Goal: Navigation & Orientation: Find specific page/section

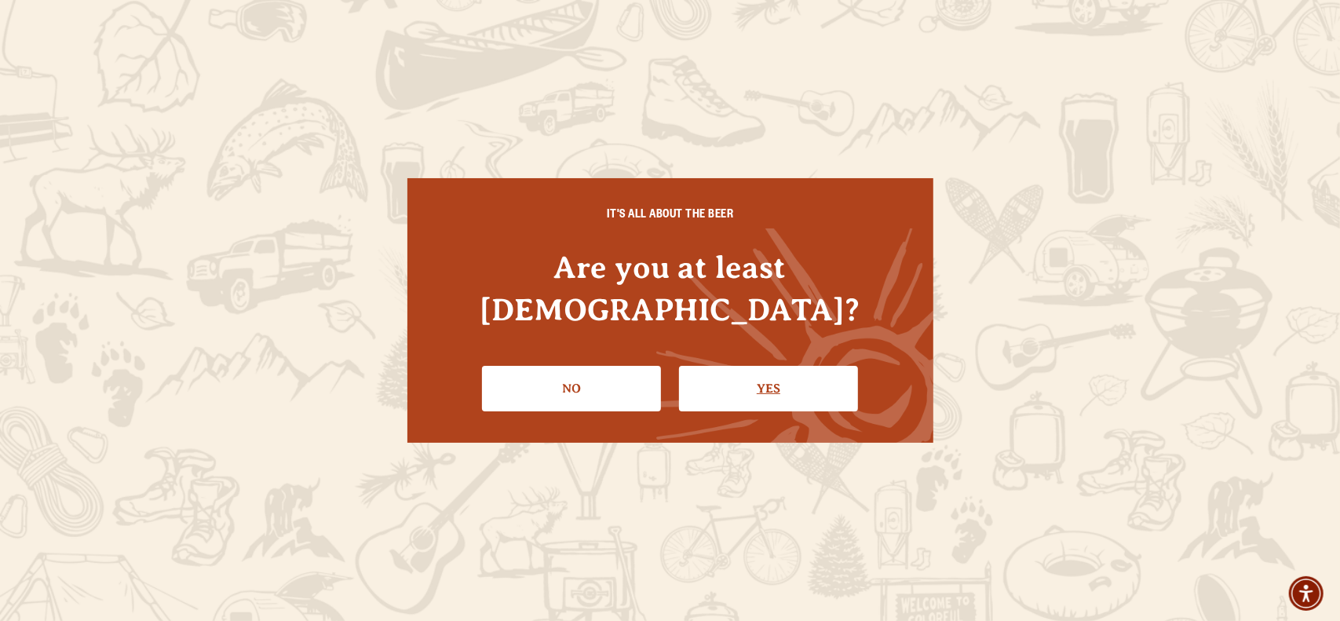
click at [780, 377] on link "Yes" at bounding box center [768, 389] width 179 height 46
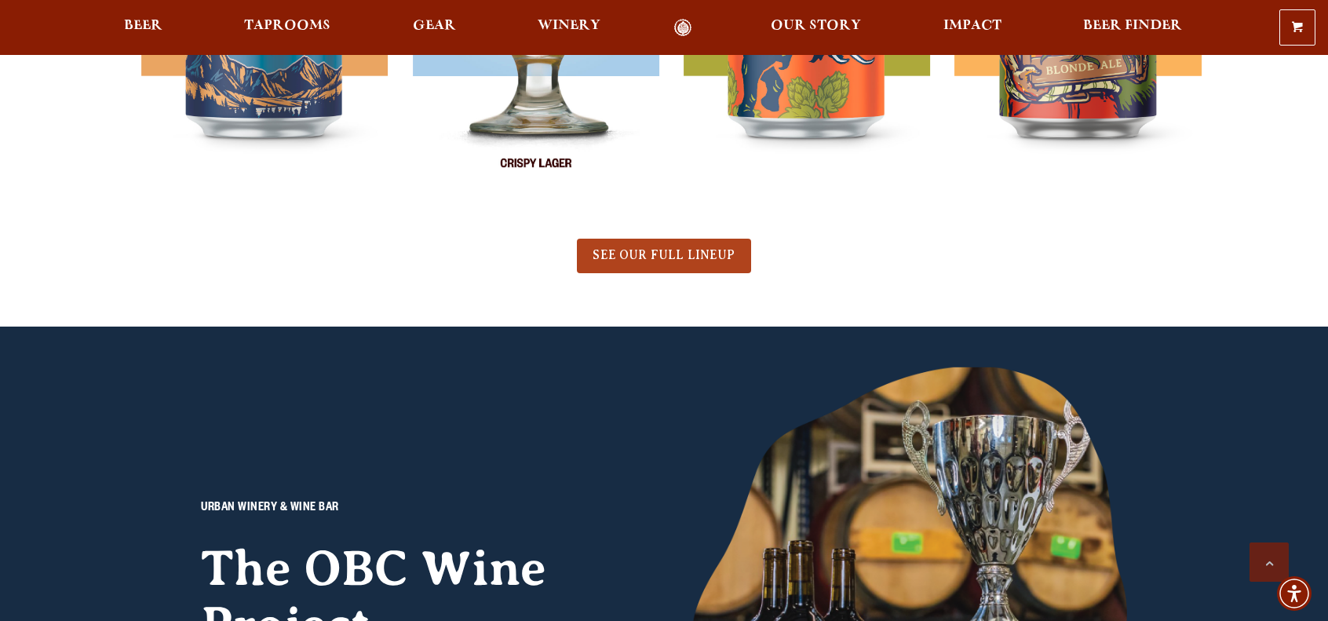
scroll to position [864, 0]
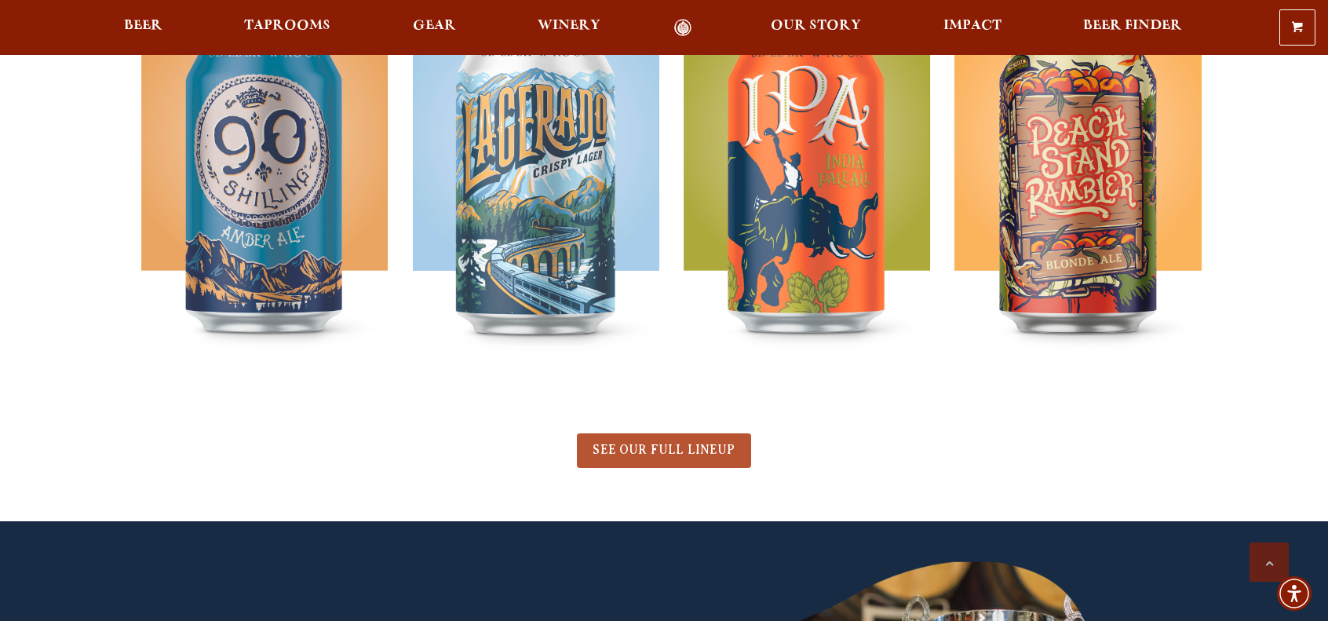
click at [653, 463] on link "SEE OUR FULL LINEUP" at bounding box center [663, 450] width 173 height 35
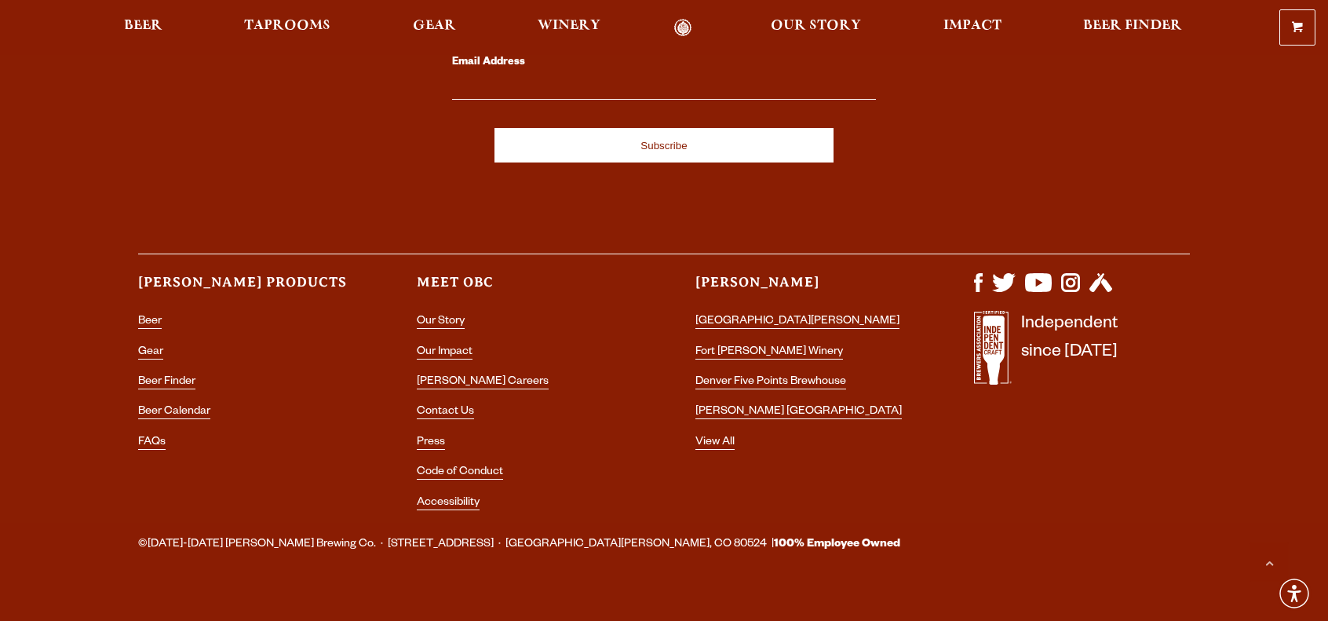
scroll to position [4685, 0]
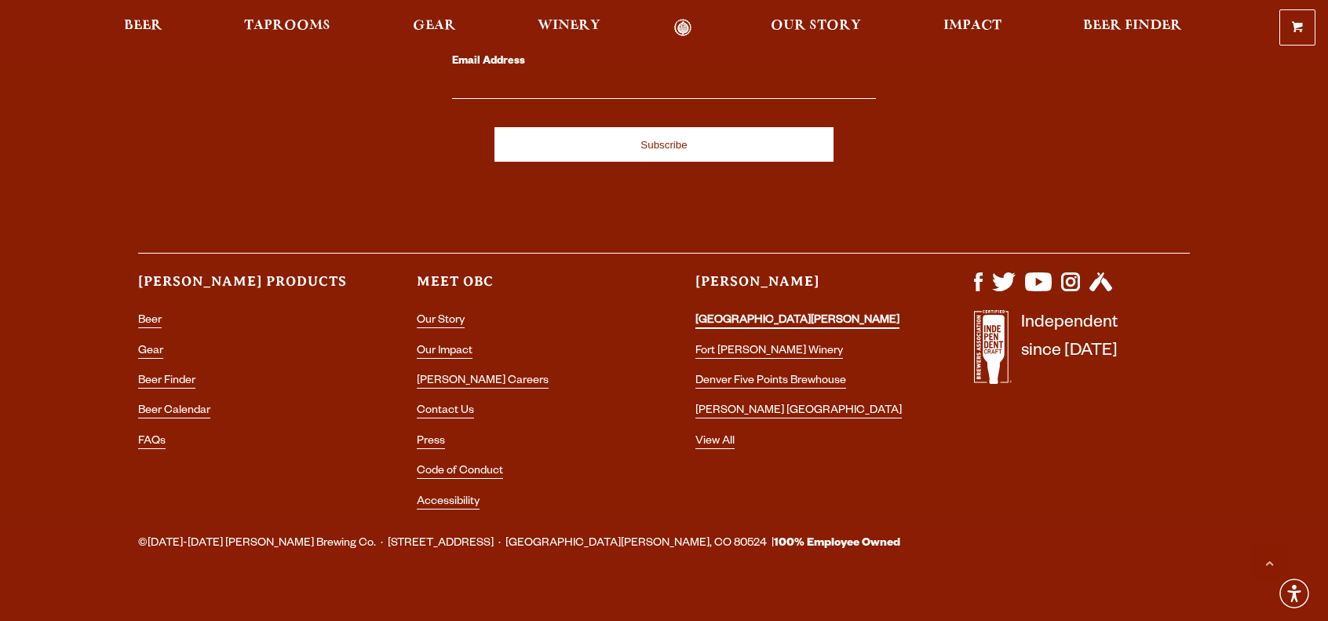
click at [732, 315] on link "[GEOGRAPHIC_DATA][PERSON_NAME]" at bounding box center [798, 322] width 204 height 14
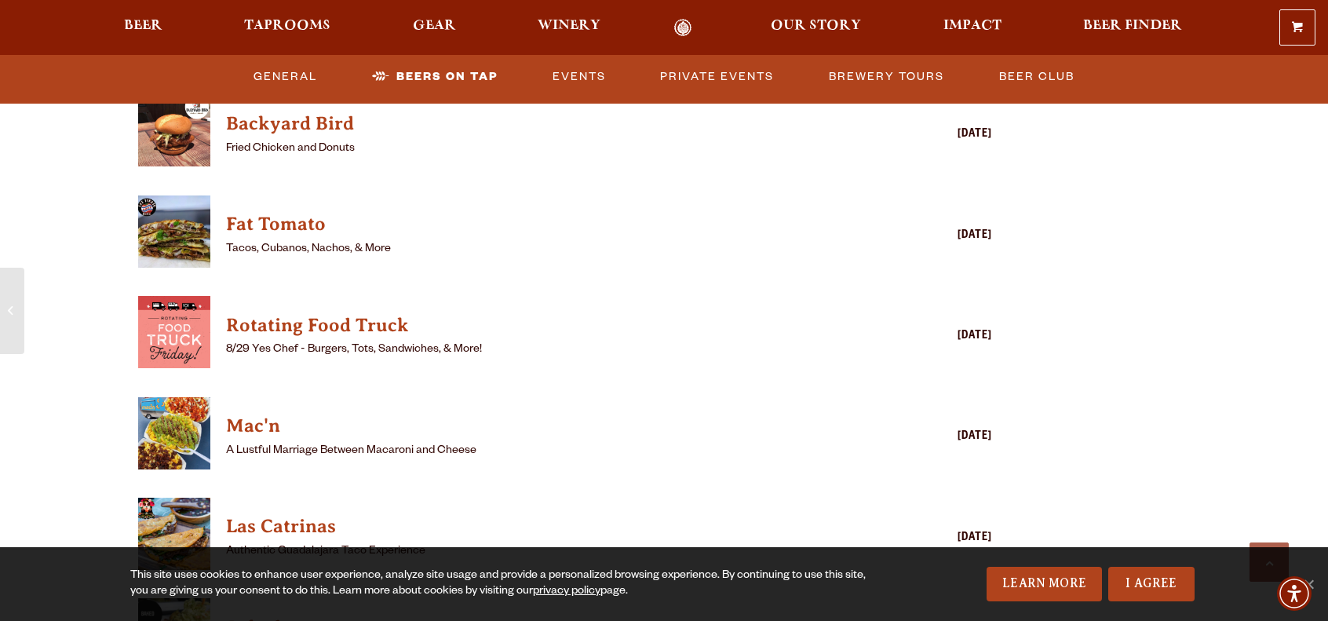
scroll to position [3919, 0]
